Goal: Transaction & Acquisition: Purchase product/service

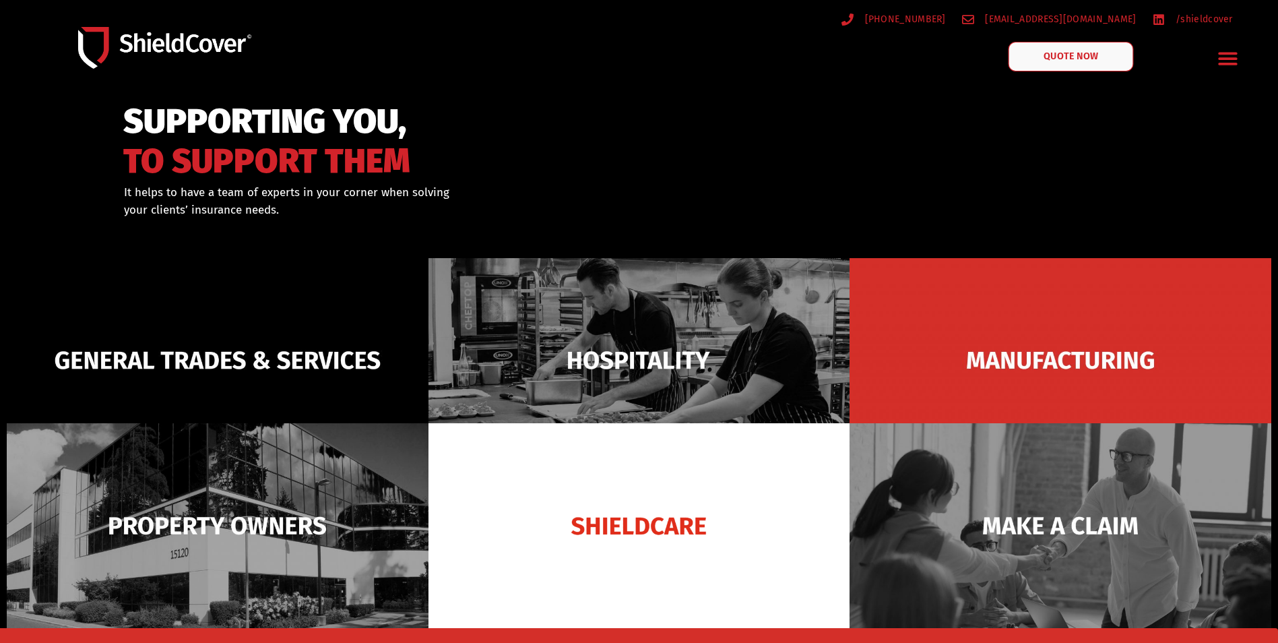
click at [1053, 49] on link "QUOTE NOW" at bounding box center [1071, 57] width 125 height 30
click at [1056, 61] on span "QUOTE NOW" at bounding box center [1071, 56] width 54 height 9
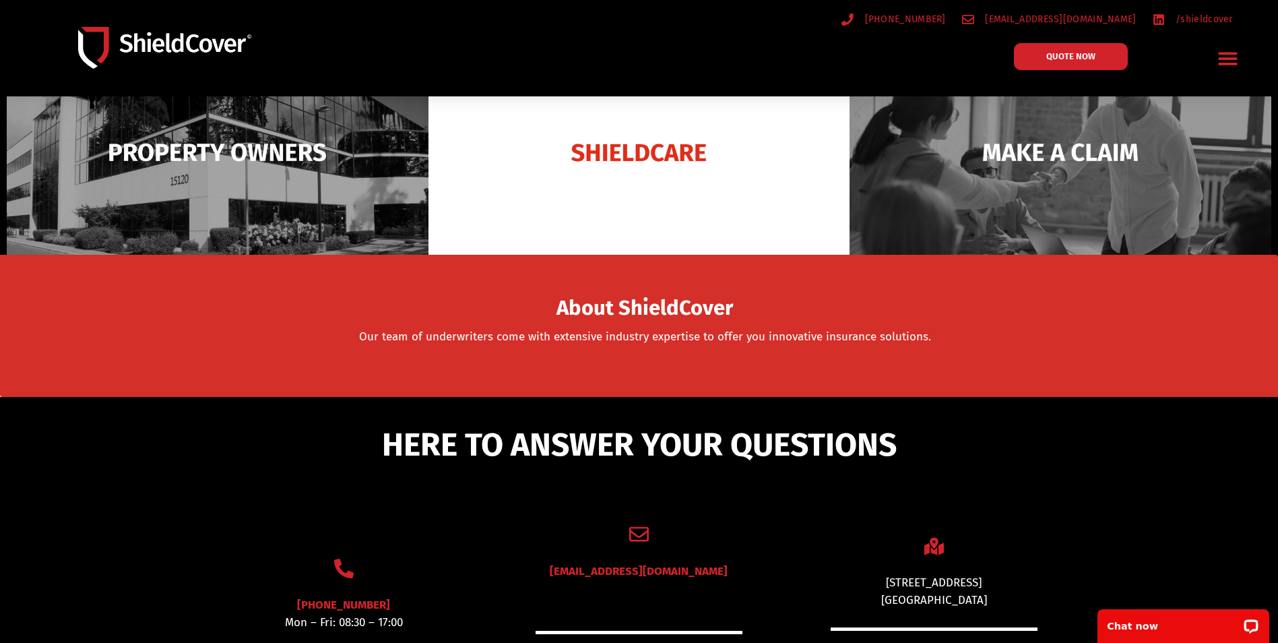
scroll to position [472, 0]
